Goal: Information Seeking & Learning: Learn about a topic

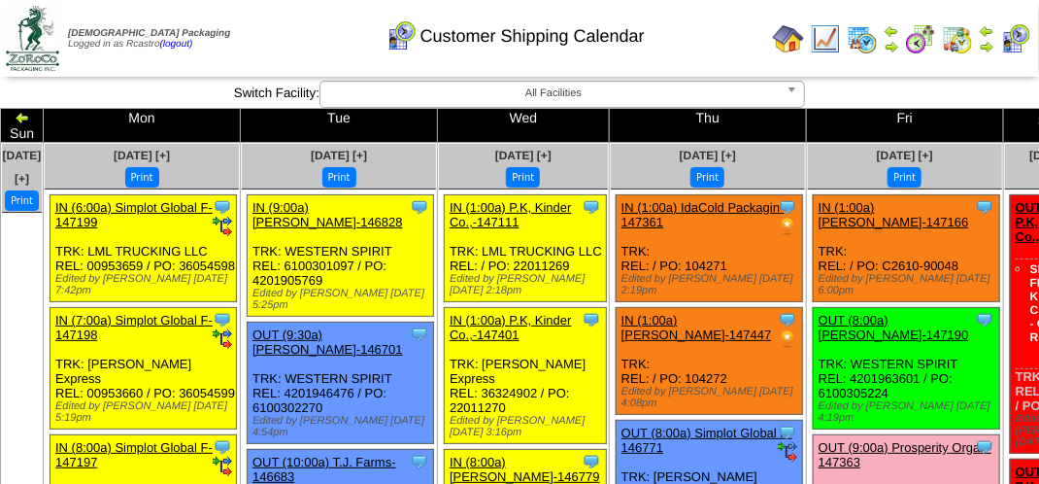
click at [322, 33] on div "Customer Shipping Calendar" at bounding box center [515, 29] width 593 height 53
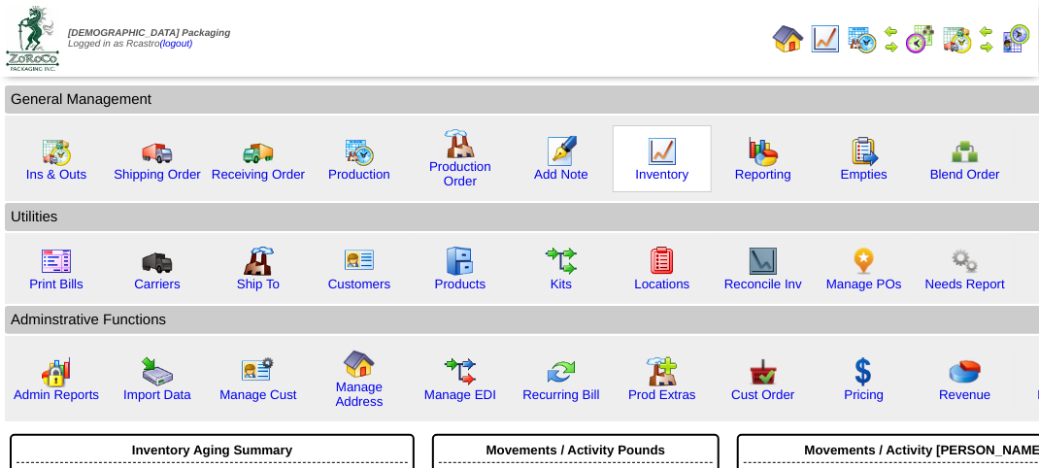
click at [661, 156] on img at bounding box center [662, 151] width 31 height 31
click at [661, 154] on img at bounding box center [662, 151] width 31 height 31
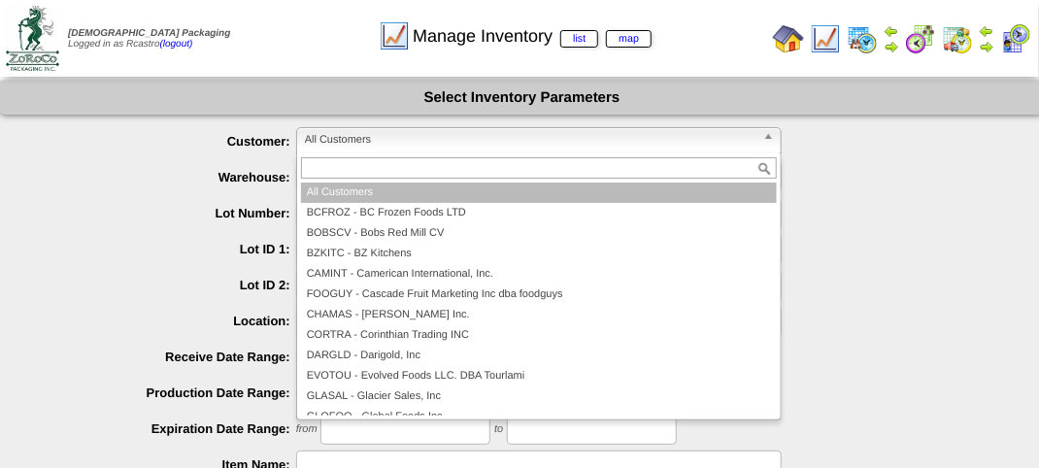
click at [429, 144] on span "All Customers" at bounding box center [530, 139] width 451 height 23
click at [834, 194] on ul "**********" at bounding box center [522, 433] width 1044 height 613
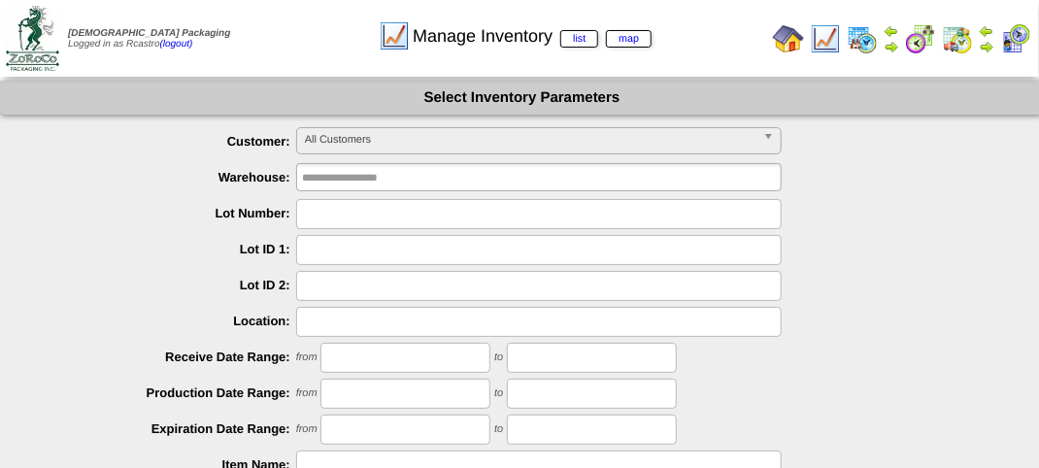
click at [406, 137] on span "All Customers" at bounding box center [530, 139] width 451 height 23
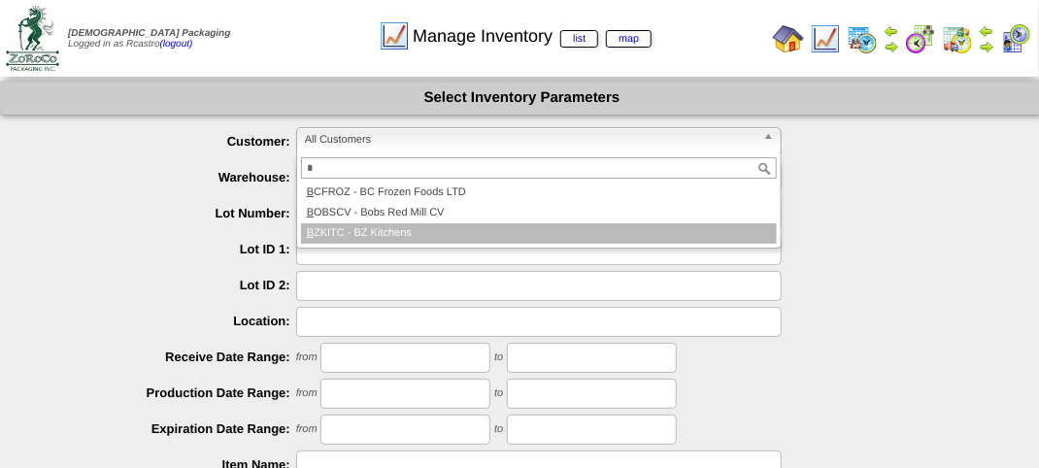
type input "*"
click at [385, 231] on li "B ZKITC - BZ Kitchens" at bounding box center [539, 233] width 476 height 20
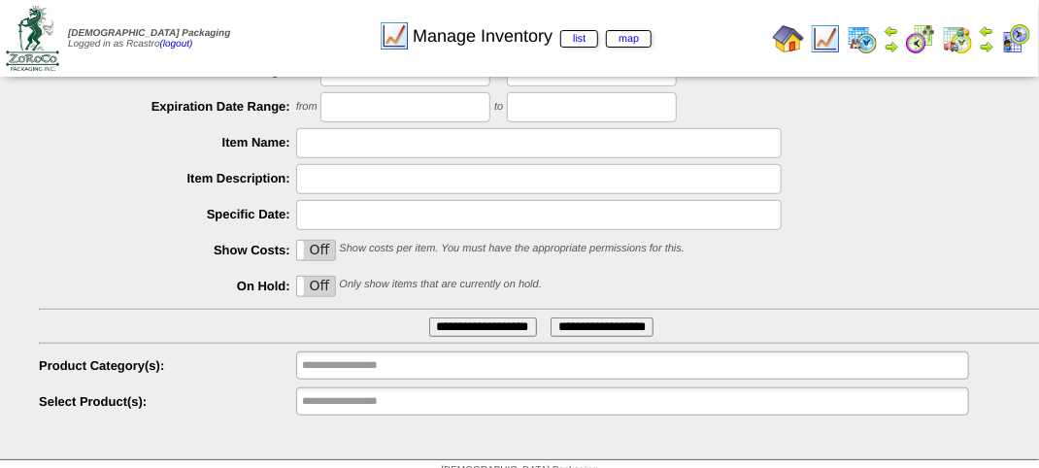
scroll to position [341, 0]
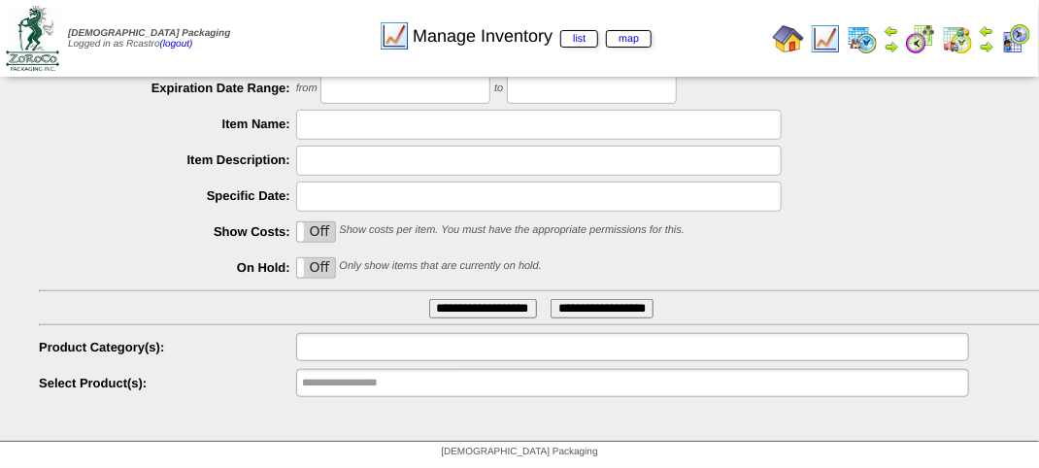
click at [368, 343] on input "text" at bounding box center [364, 347] width 124 height 24
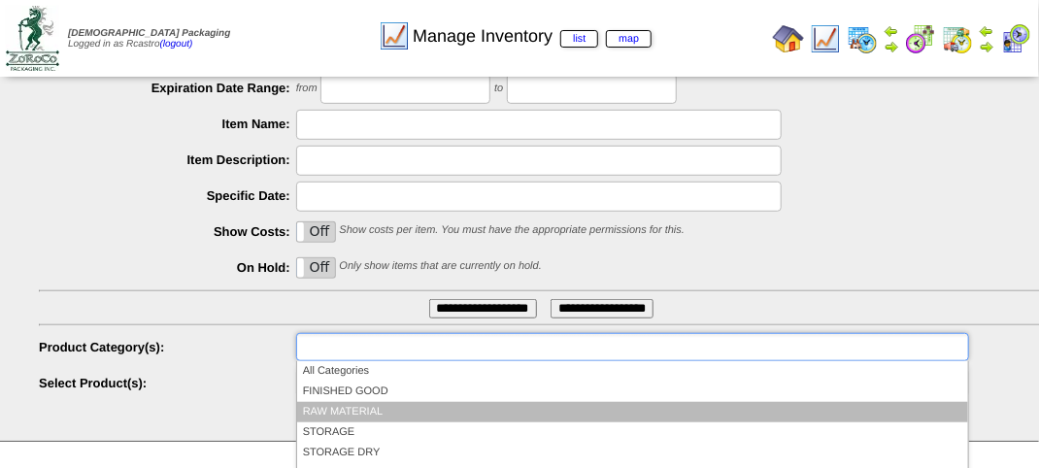
click at [360, 414] on li "RAW MATERIAL" at bounding box center [632, 412] width 671 height 20
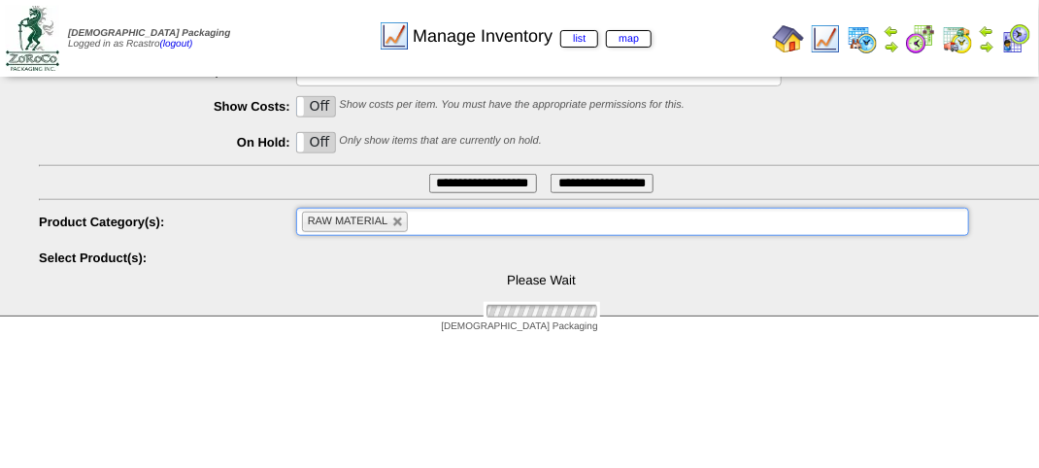
scroll to position [467, 0]
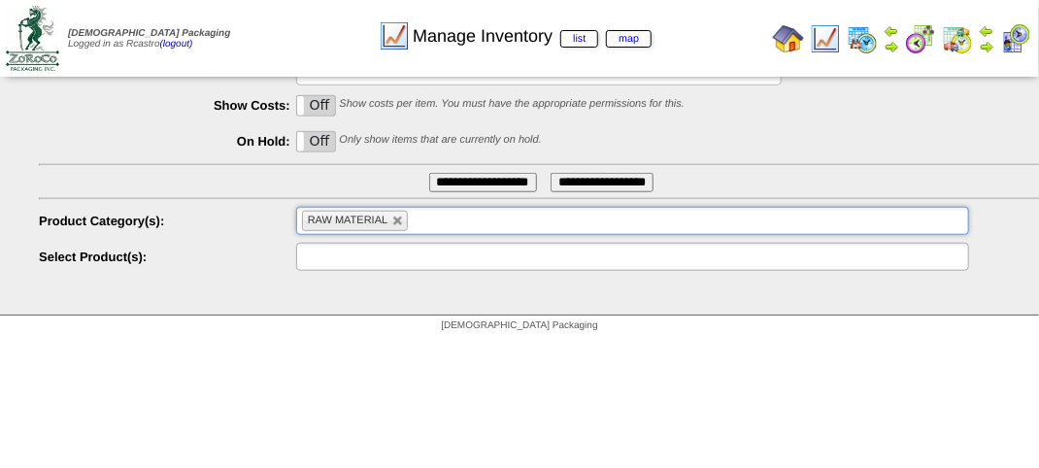
click at [384, 256] on input "text" at bounding box center [364, 257] width 124 height 24
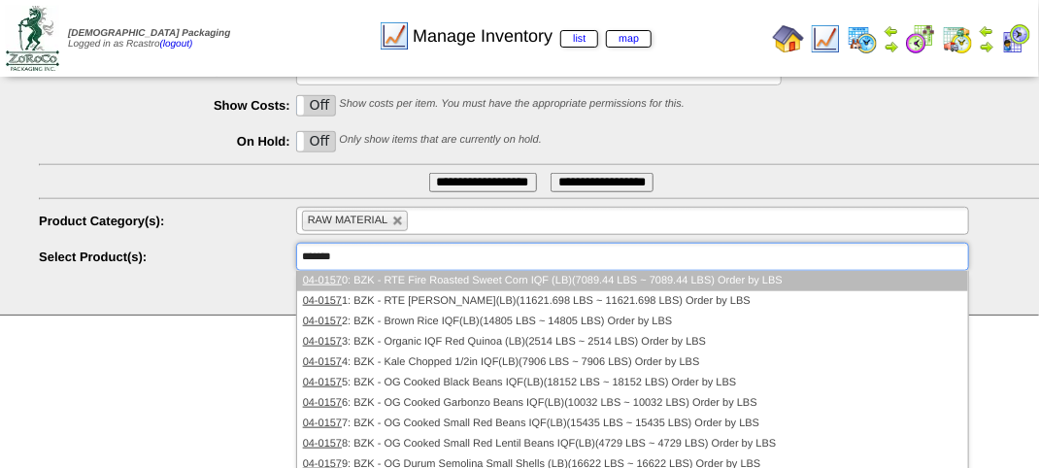
type input "********"
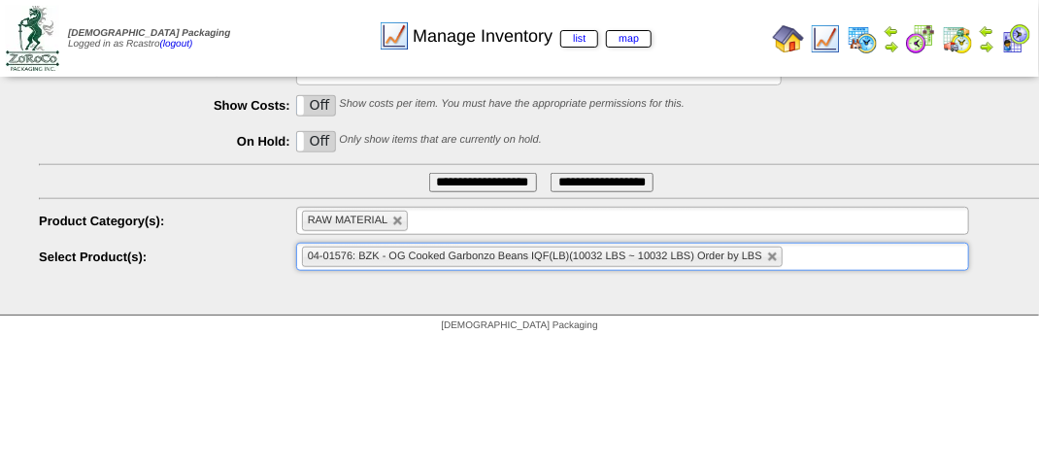
click at [497, 178] on input "**********" at bounding box center [483, 182] width 108 height 19
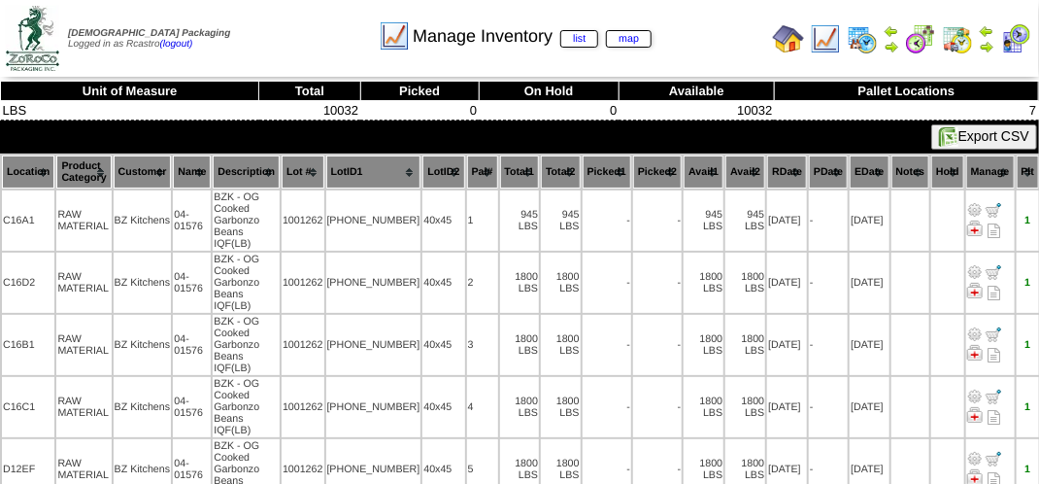
click at [272, 43] on div "Manage Inventory list map" at bounding box center [515, 29] width 593 height 53
click at [303, 5] on div "Manage Inventory list map" at bounding box center [515, 29] width 593 height 53
drag, startPoint x: 252, startPoint y: 456, endPoint x: 289, endPoint y: 458, distance: 37.9
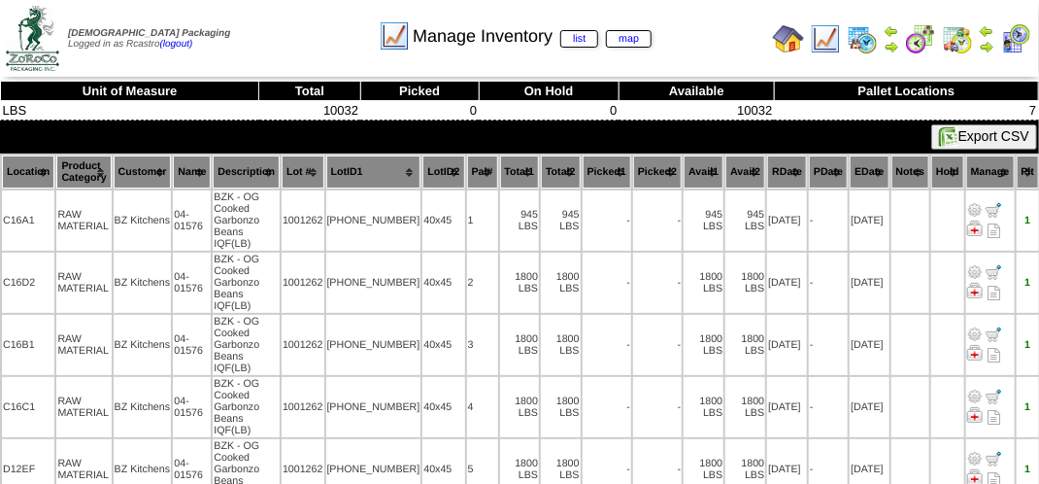
drag, startPoint x: 264, startPoint y: 465, endPoint x: 330, endPoint y: 455, distance: 66.9
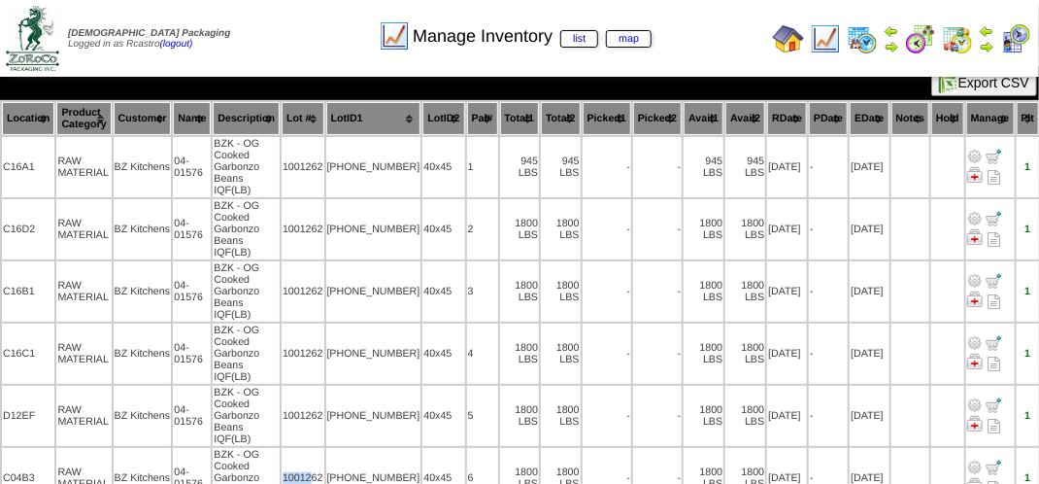
scroll to position [83, 0]
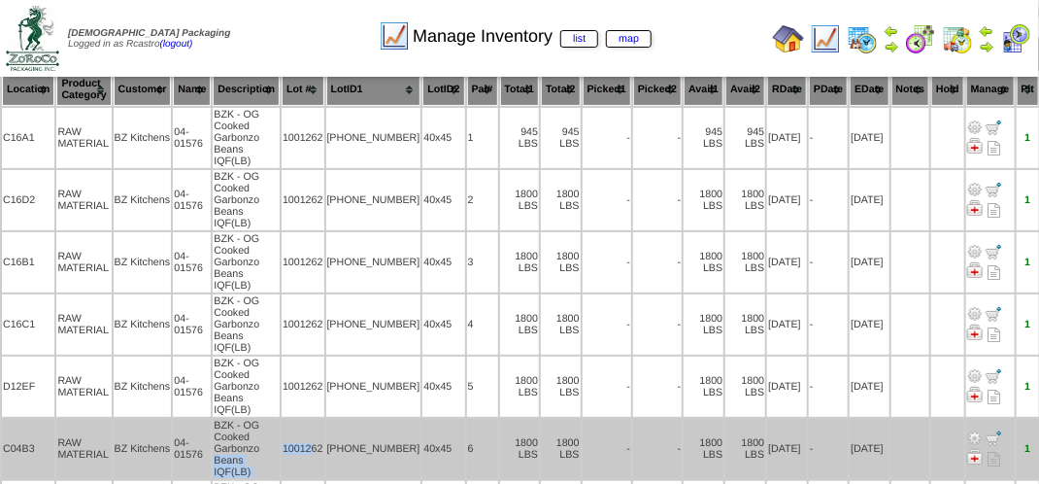
click at [317, 419] on td "1001262" at bounding box center [303, 449] width 43 height 60
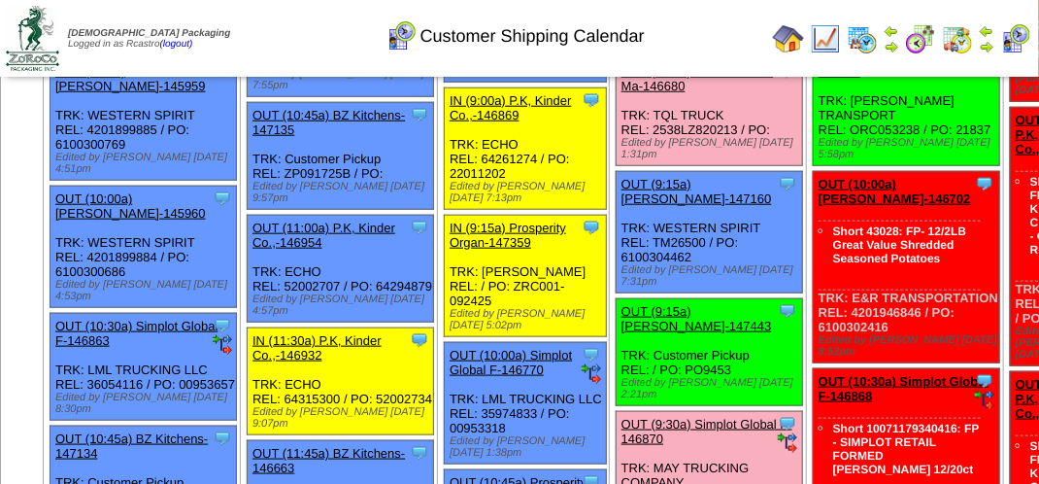
scroll to position [583, 0]
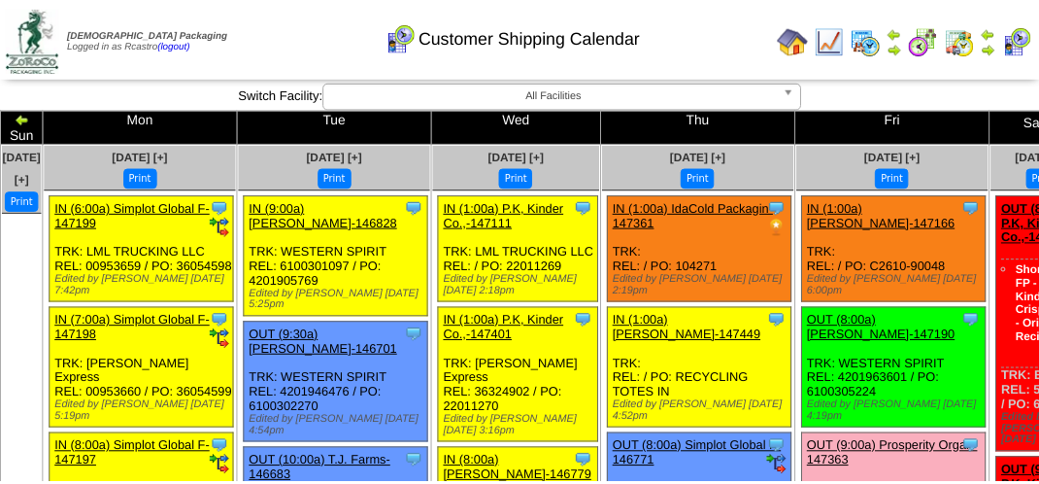
scroll to position [583, 0]
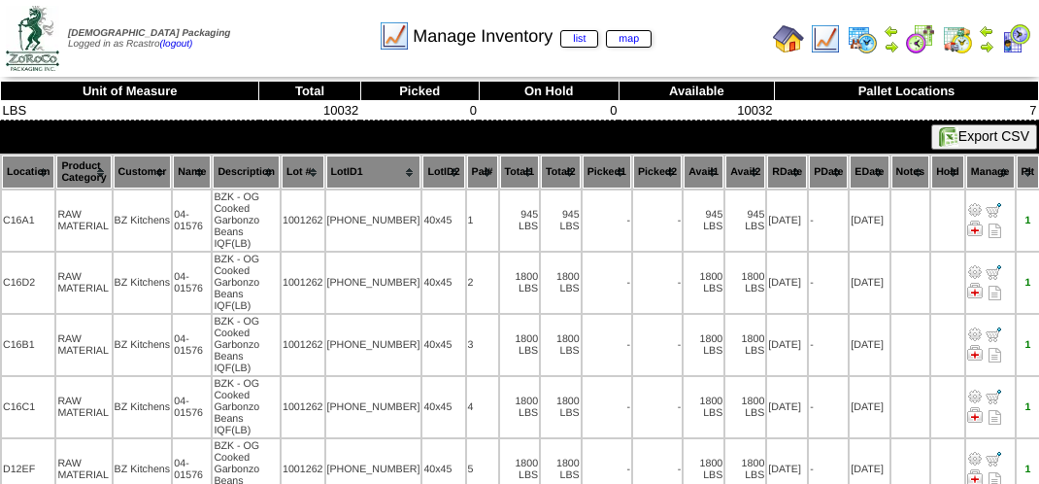
scroll to position [83, 0]
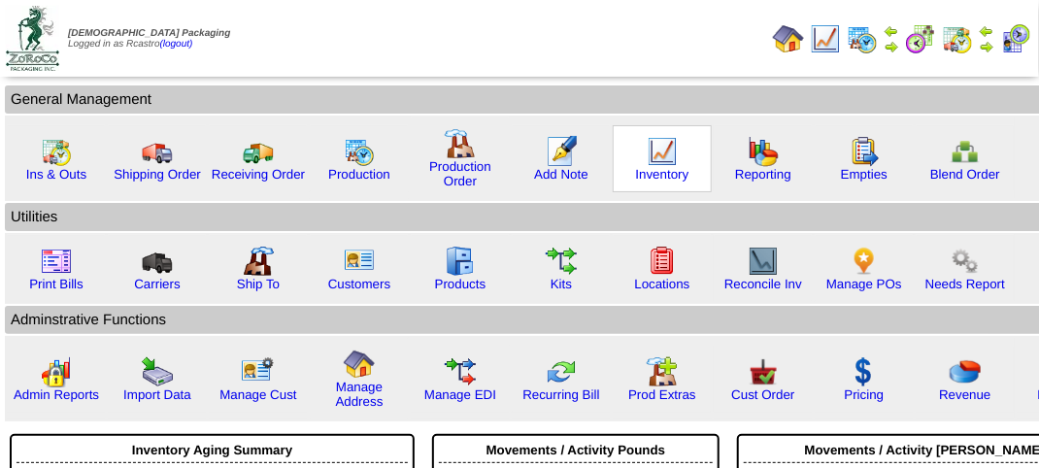
click at [659, 153] on img at bounding box center [662, 151] width 31 height 31
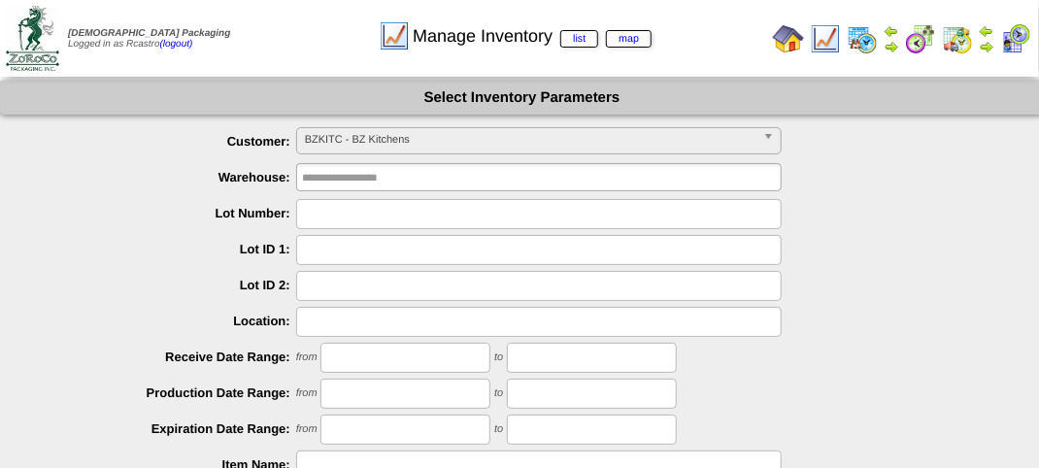
click at [470, 149] on span "BZKITC - BZ Kitchens" at bounding box center [530, 139] width 451 height 23
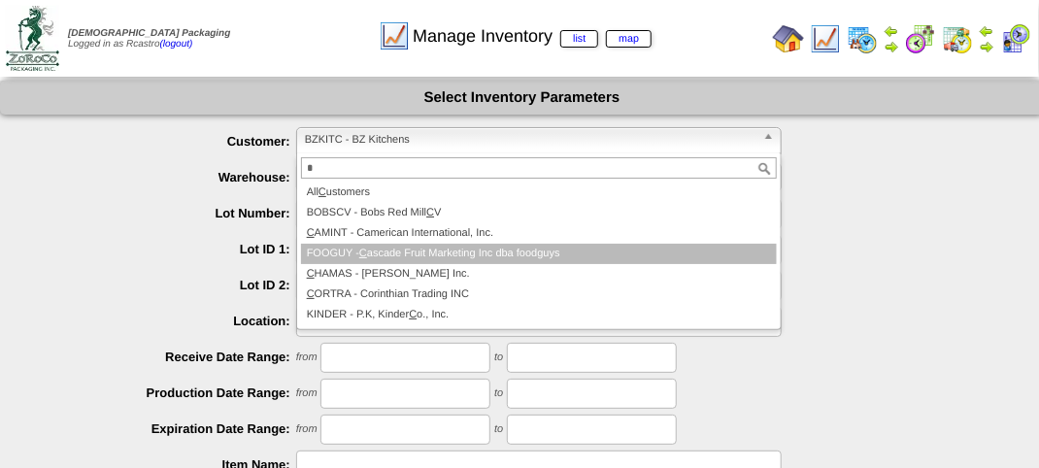
type input "*"
click at [442, 254] on li "FOOGUY - C ascade Fruit Marketing Inc dba foodguys" at bounding box center [539, 254] width 476 height 20
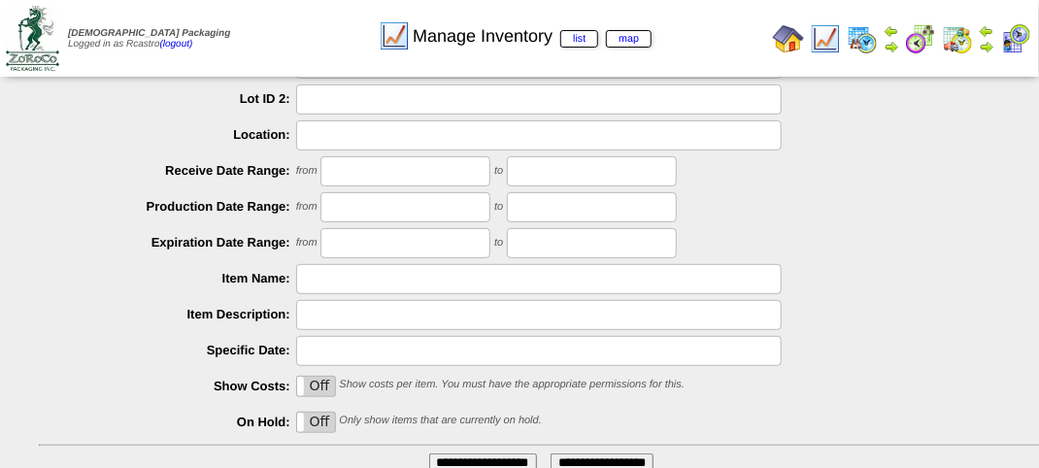
scroll to position [341, 0]
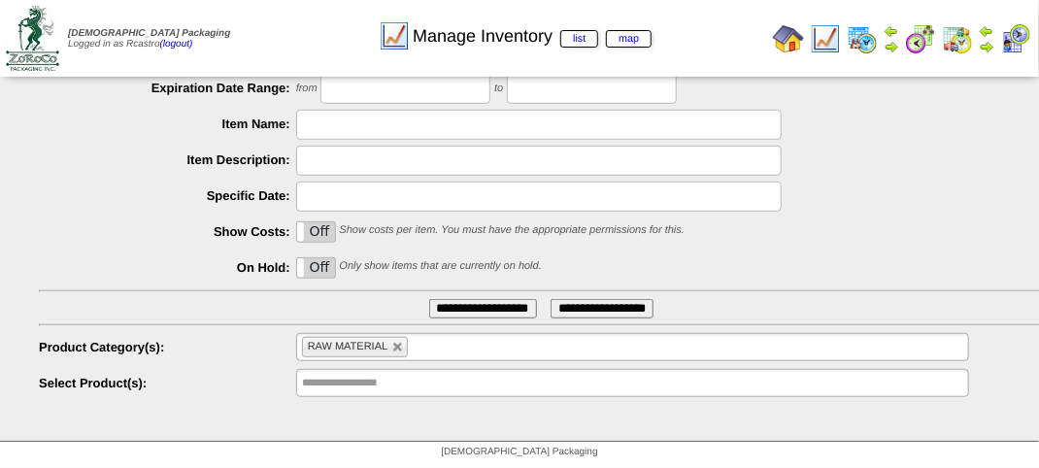
click at [396, 352] on link at bounding box center [398, 348] width 12 height 12
type input "**********"
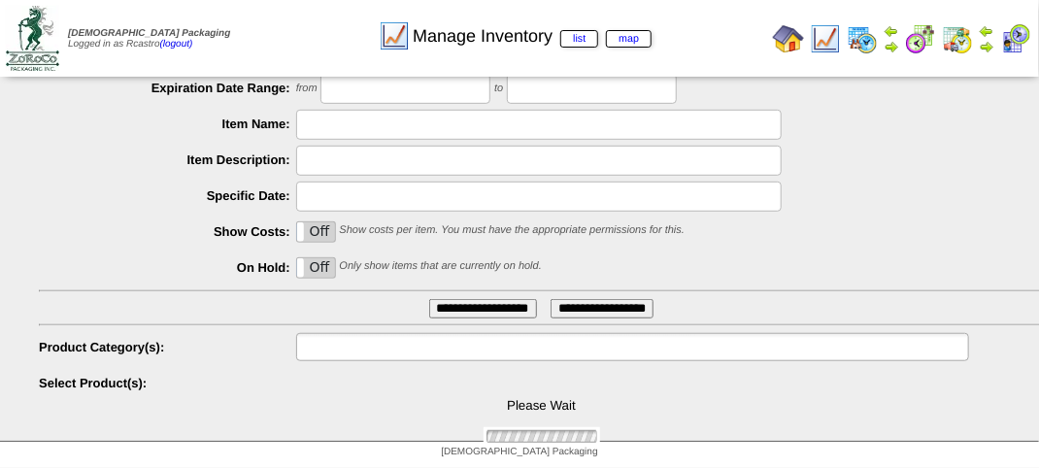
click at [401, 352] on input "text" at bounding box center [364, 347] width 124 height 24
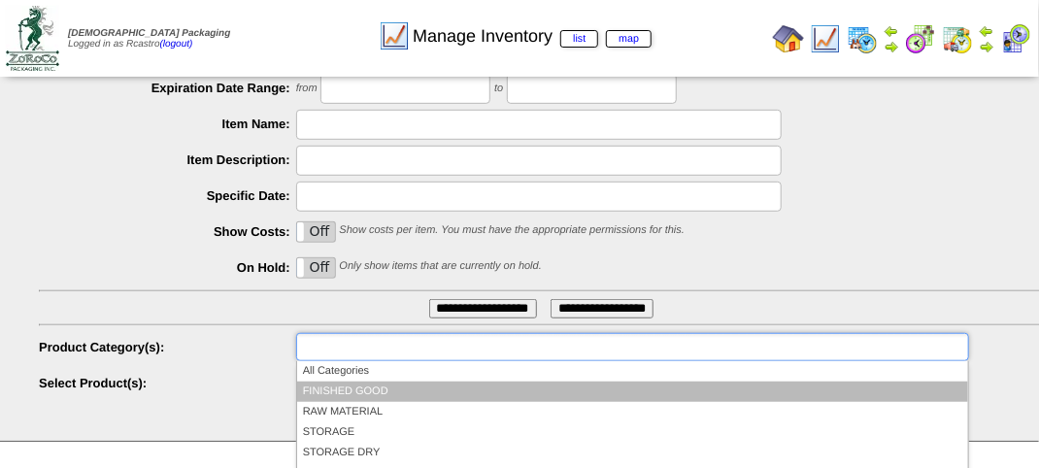
click at [363, 392] on li "FINISHED GOOD" at bounding box center [632, 392] width 671 height 20
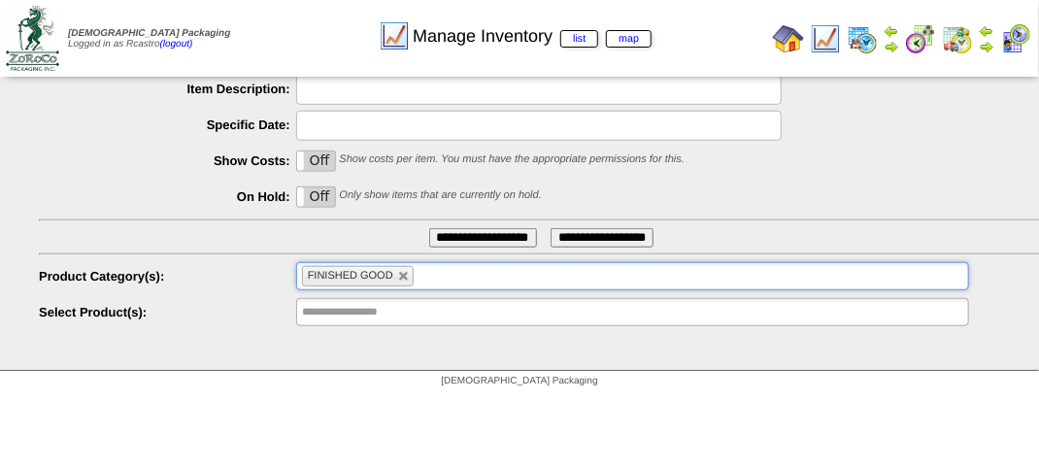
scroll to position [467, 0]
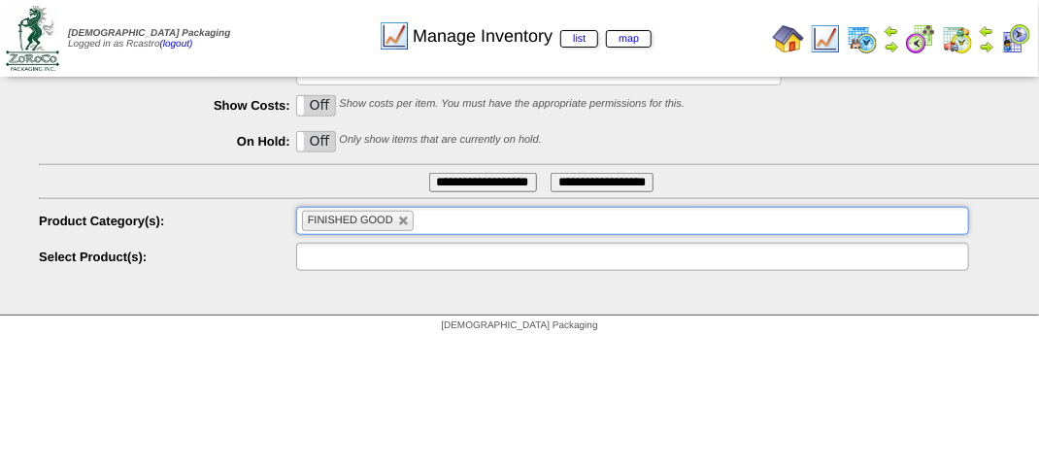
click at [377, 254] on input "text" at bounding box center [364, 257] width 124 height 24
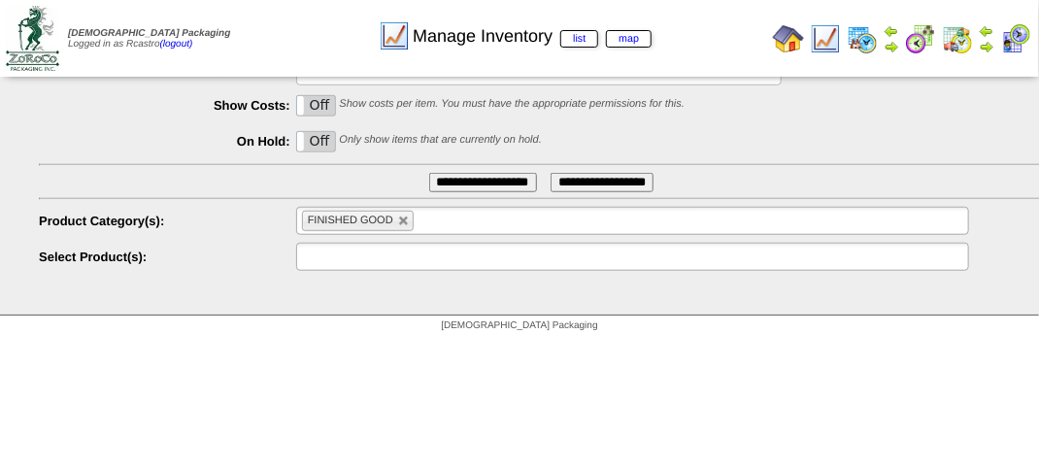
click at [392, 251] on input "text" at bounding box center [364, 257] width 124 height 24
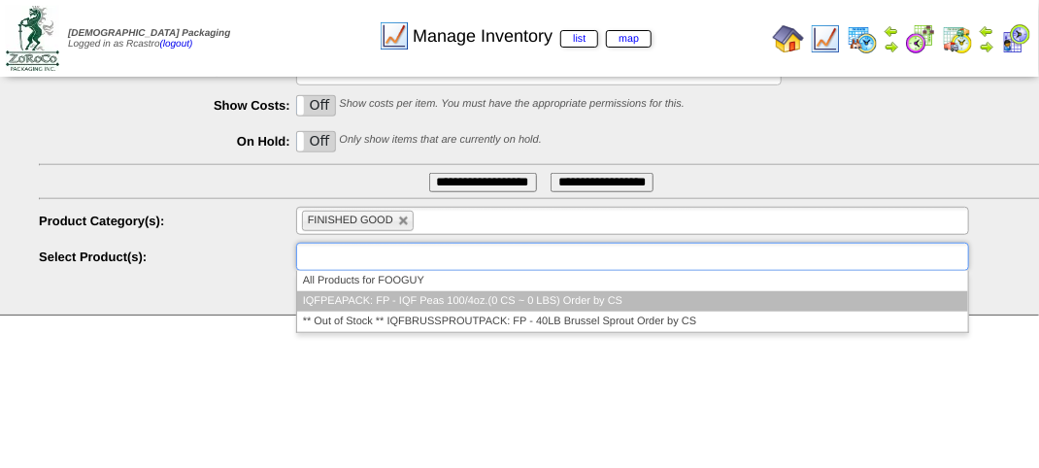
click at [382, 299] on li "IQFPEAPACK: FP - IQF Peas 100/4oz.(0 CS ~ 0 LBS) Order by CS" at bounding box center [632, 301] width 671 height 20
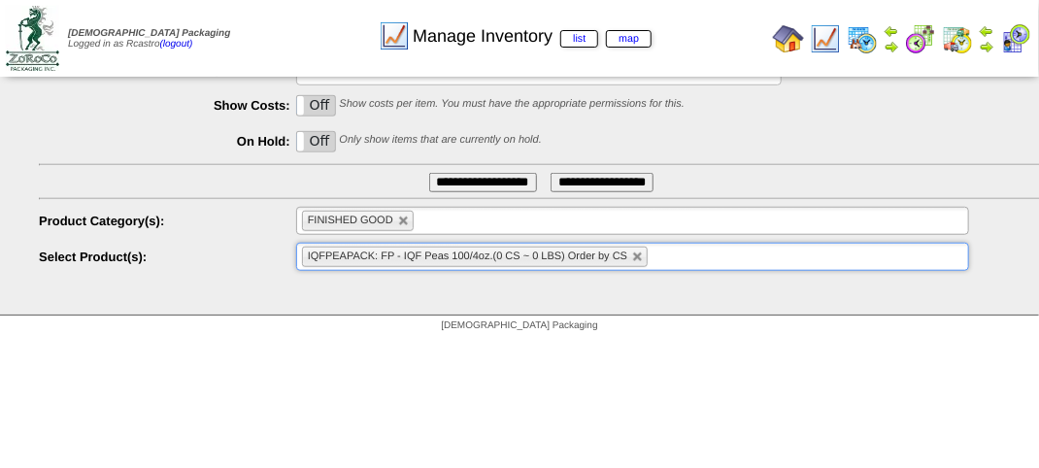
click at [460, 180] on input "**********" at bounding box center [483, 182] width 108 height 19
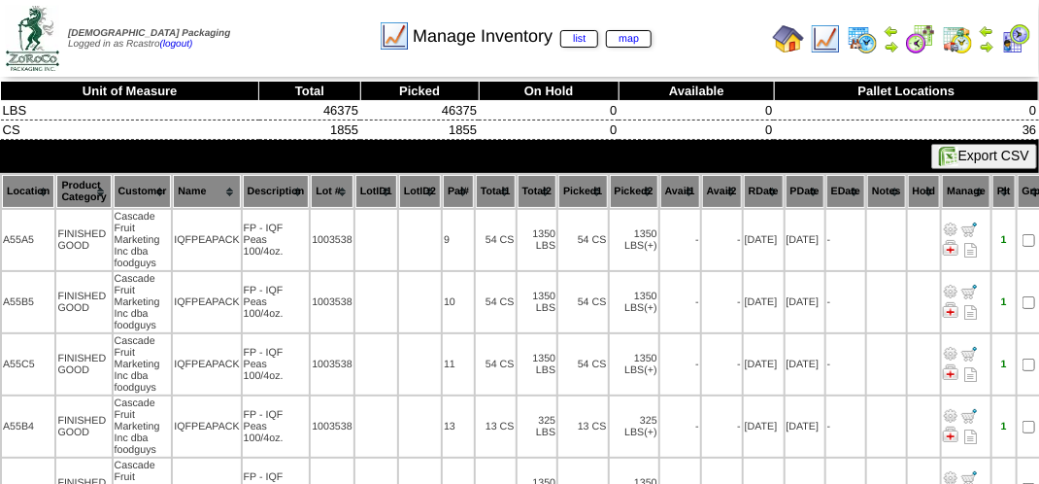
click at [494, 187] on th "Total1" at bounding box center [496, 191] width 40 height 33
click at [322, 25] on div "Manage Inventory list map" at bounding box center [515, 29] width 593 height 53
click at [706, 31] on div "Manage Inventory list map" at bounding box center [515, 29] width 593 height 53
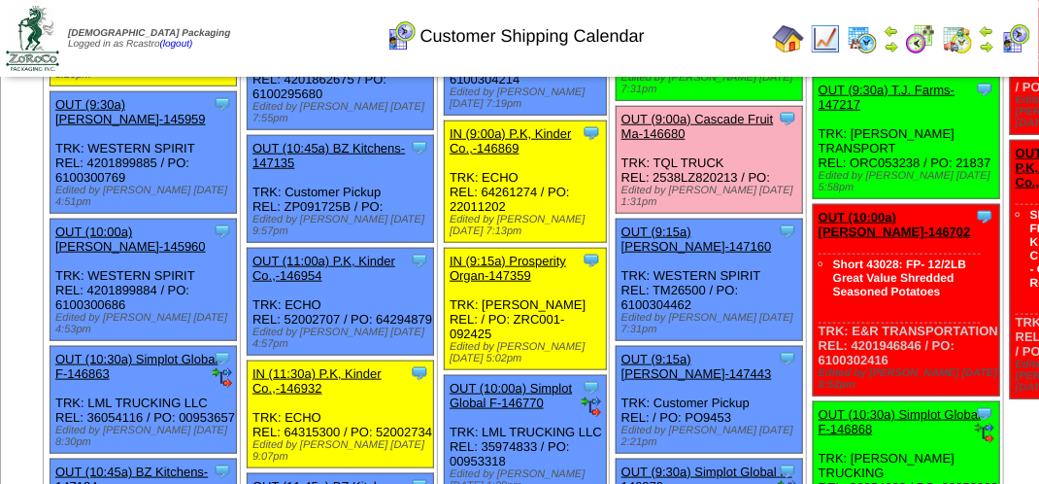
scroll to position [583, 0]
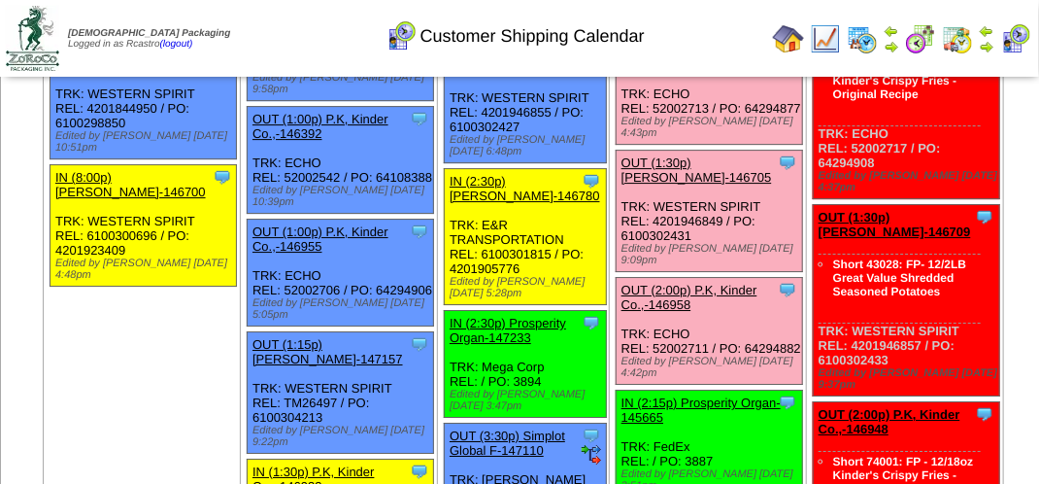
scroll to position [2234, 0]
